Goal: Task Accomplishment & Management: Complete application form

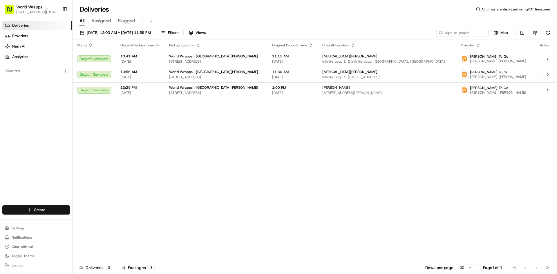
click at [45, 210] on html "World Wrapps - Mercado allsc@worldwrapps.com Toggle Sidebar Deliveries Provider…" at bounding box center [278, 137] width 557 height 274
click at [86, 219] on link "Delivery" at bounding box center [104, 220] width 65 height 10
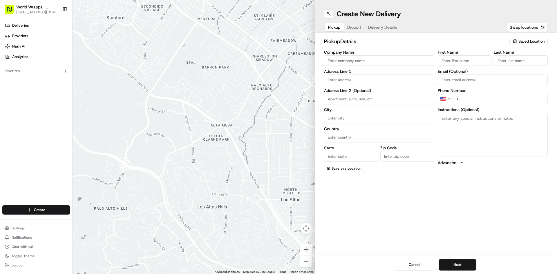
click at [373, 59] on input "Company Name" at bounding box center [379, 60] width 110 height 10
type input "World Wrapps"
click at [341, 79] on input "text" at bounding box center [379, 80] width 110 height 10
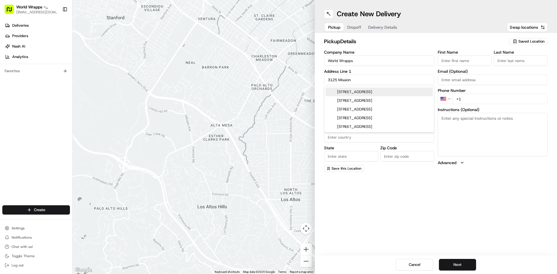
click at [359, 91] on div "3125 Mission College Boulevard, Santa Clara, CA" at bounding box center [378, 92] width 107 height 9
type input "[STREET_ADDRESS]"
type input "Santa Clara"
type input "United States"
type input "CA"
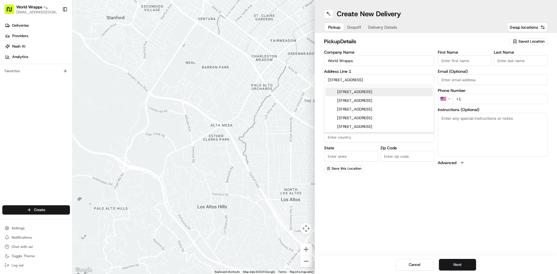
type input "95054"
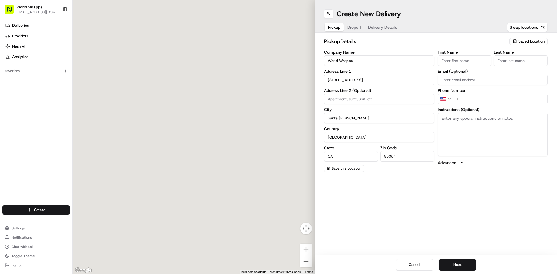
type input "3125 Mission College Boulevard"
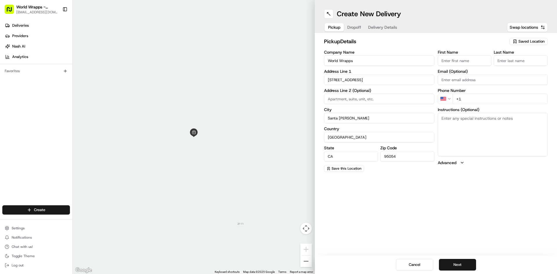
click at [445, 61] on input "First Name" at bounding box center [465, 60] width 54 height 10
type input "Tomas"
click at [493, 98] on div "Phone Number US +1" at bounding box center [493, 96] width 110 height 16
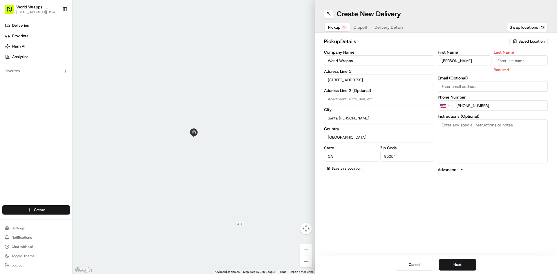
type input "+1 408 486 9727"
click at [519, 61] on input "Last Name" at bounding box center [521, 60] width 54 height 10
type input "M"
click at [361, 25] on span "Dropoff" at bounding box center [360, 27] width 14 height 6
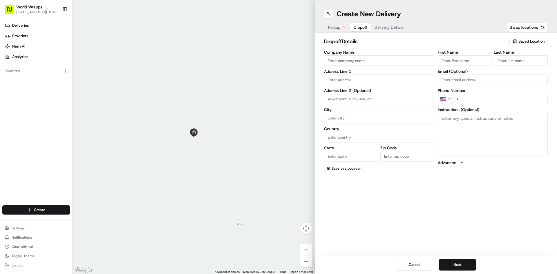
click at [351, 63] on input "Company Name" at bounding box center [379, 60] width 110 height 10
type input "Kaiser"
click at [335, 82] on input "text" at bounding box center [379, 80] width 110 height 10
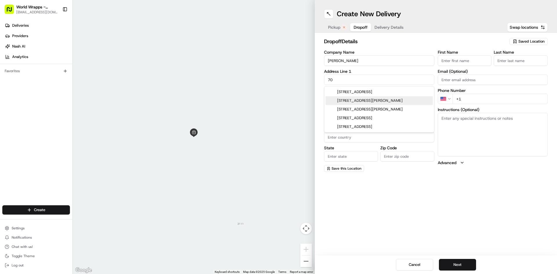
click at [391, 99] on div "700 Lawrence Expressway, Santa Clara, CA" at bounding box center [378, 100] width 107 height 9
type input "700 Lawrence Expy, Santa Clara, CA 95051, USA"
type input "Santa Clara"
type input "United States"
type input "CA"
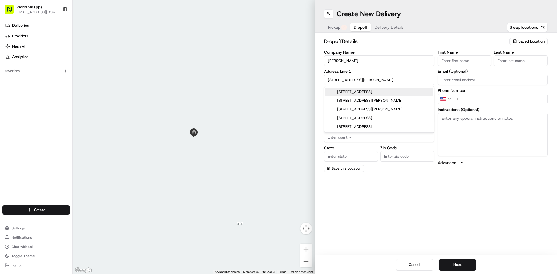
type input "95051"
type input "700 Lawrence Expressway"
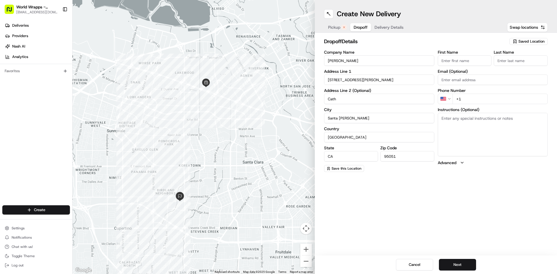
type input "Cath Lab Dept 212."
click at [465, 63] on input "First Name" at bounding box center [465, 60] width 54 height 10
type input ":"
type input "Lisa"
click at [528, 65] on input "Last Name" at bounding box center [521, 60] width 54 height 10
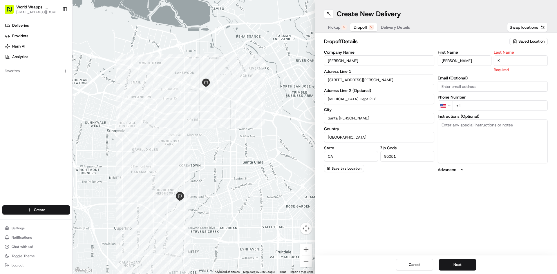
type input "K"
click at [471, 105] on div "First Name Lisa Last Name K Required Email (Optional) Phone Number US +1 Instru…" at bounding box center [493, 111] width 110 height 122
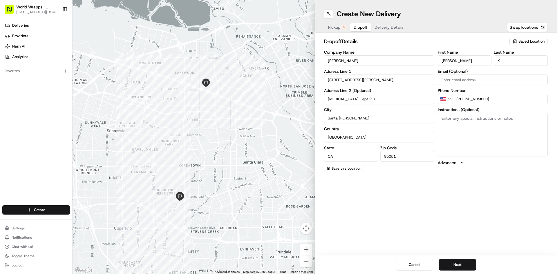
type input "+1 503 550 8755"
click at [498, 114] on textarea "Instructions (Optional)" at bounding box center [493, 134] width 110 height 43
type textarea "Food will be delivered to the Cath Lab Dept 212. Please call Lisa @(503)550-875…"
click at [395, 30] on span "Delivery Details" at bounding box center [388, 27] width 29 height 6
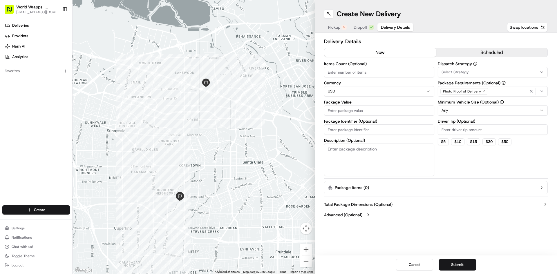
click at [397, 70] on input "Items Count (Optional)" at bounding box center [379, 72] width 110 height 10
type input "5"
click at [394, 109] on input "Package Value" at bounding box center [379, 110] width 110 height 10
type input "4"
click at [482, 132] on input "Driver Tip (Optional)" at bounding box center [493, 129] width 110 height 10
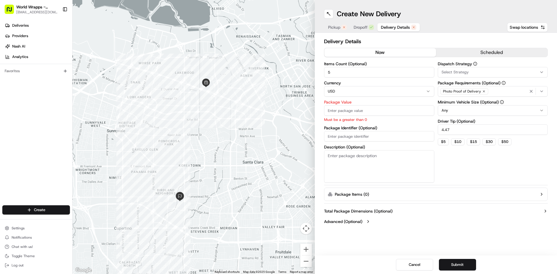
type input "4.47"
click at [403, 108] on input "Package Value" at bounding box center [379, 110] width 110 height 10
type input "103.80"
click at [468, 131] on input "4.47" at bounding box center [493, 129] width 110 height 10
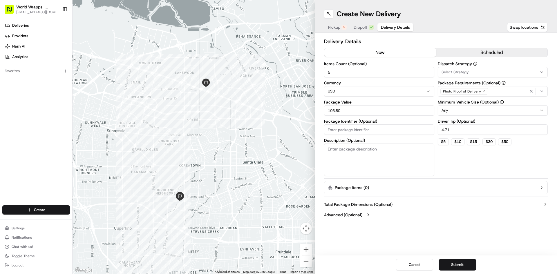
type input "4.71"
click at [361, 32] on div "Pickup Dropoff Delivery Details" at bounding box center [369, 27] width 90 height 10
click at [361, 31] on button "Dropoff" at bounding box center [363, 27] width 27 height 8
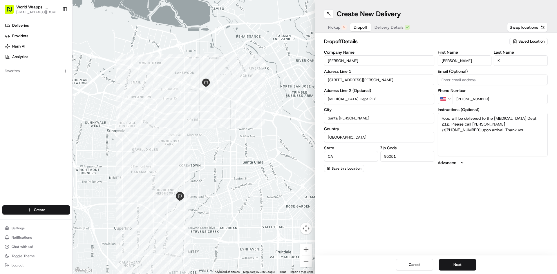
click at [336, 30] on button "Pickup" at bounding box center [337, 27] width 26 height 8
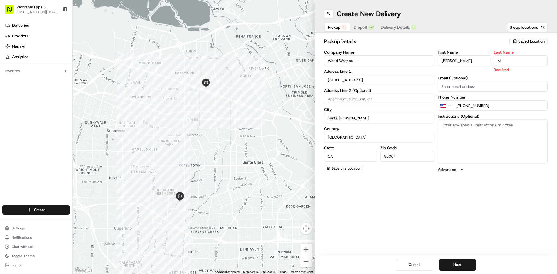
click at [359, 29] on span "Dropoff" at bounding box center [360, 27] width 14 height 6
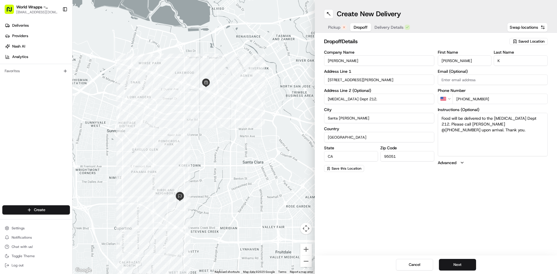
click at [396, 28] on span "Delivery Details" at bounding box center [388, 27] width 29 height 6
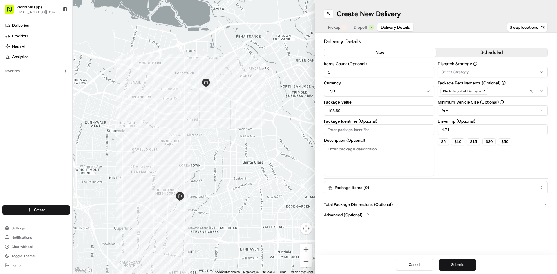
click at [455, 264] on button "Submit" at bounding box center [457, 265] width 37 height 12
